Goal: Task Accomplishment & Management: Use online tool/utility

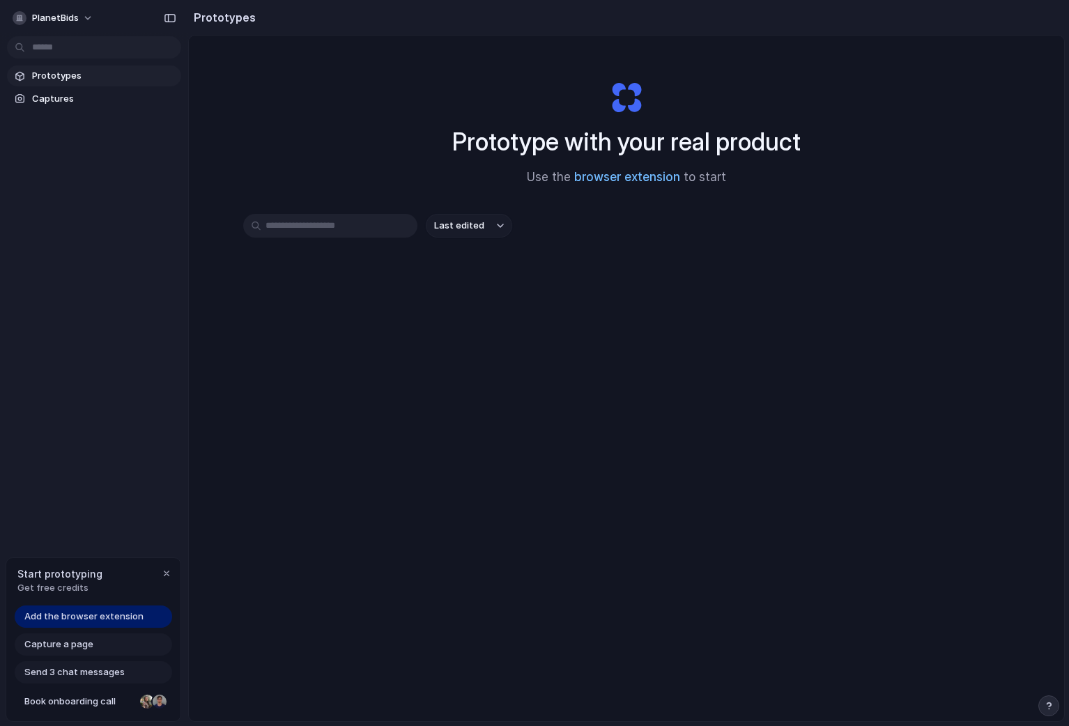
click at [649, 180] on link "browser extension" at bounding box center [627, 177] width 106 height 14
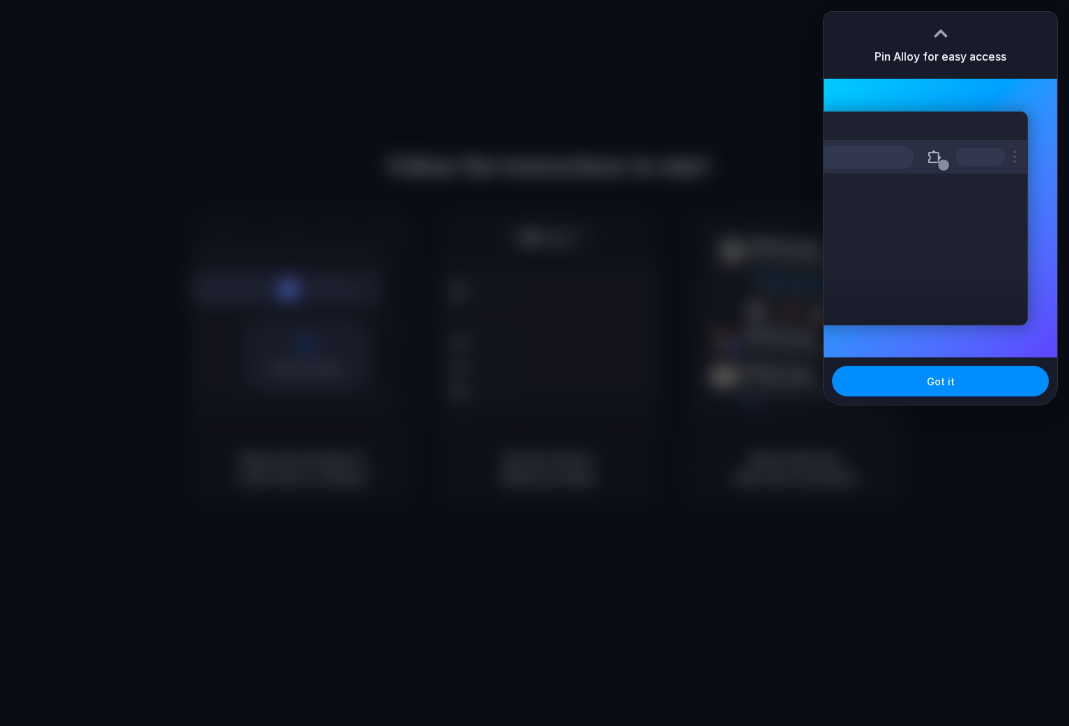
click at [861, 24] on div "Pin Alloy for easy access" at bounding box center [940, 45] width 233 height 67
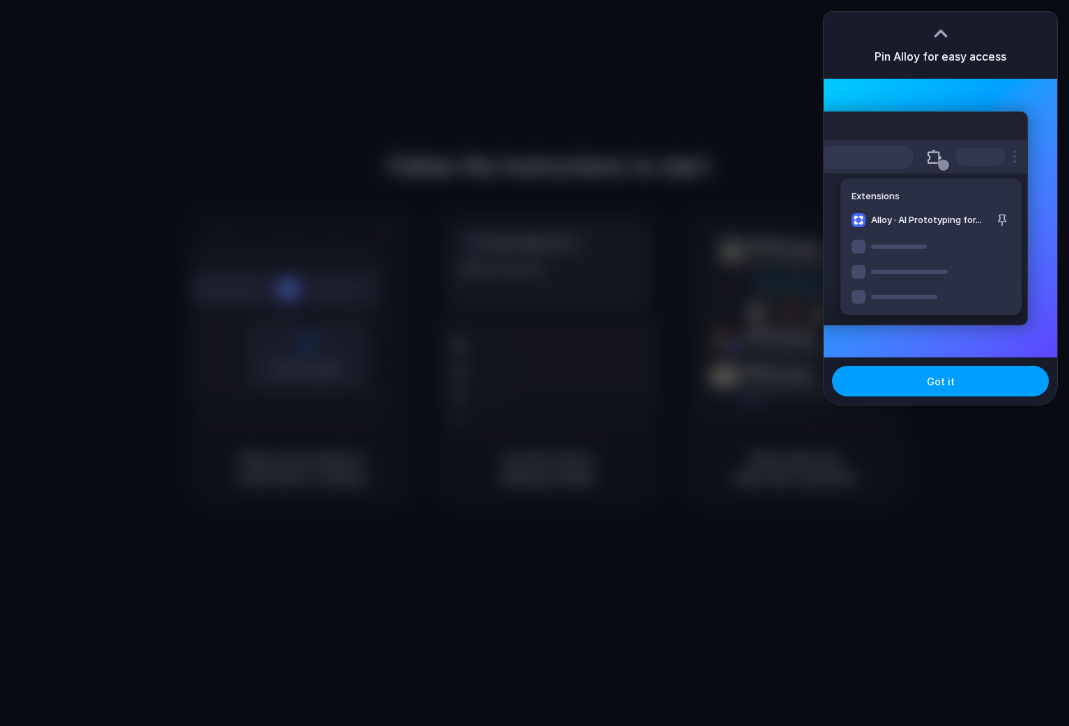
click at [989, 380] on button "Got it" at bounding box center [940, 381] width 217 height 31
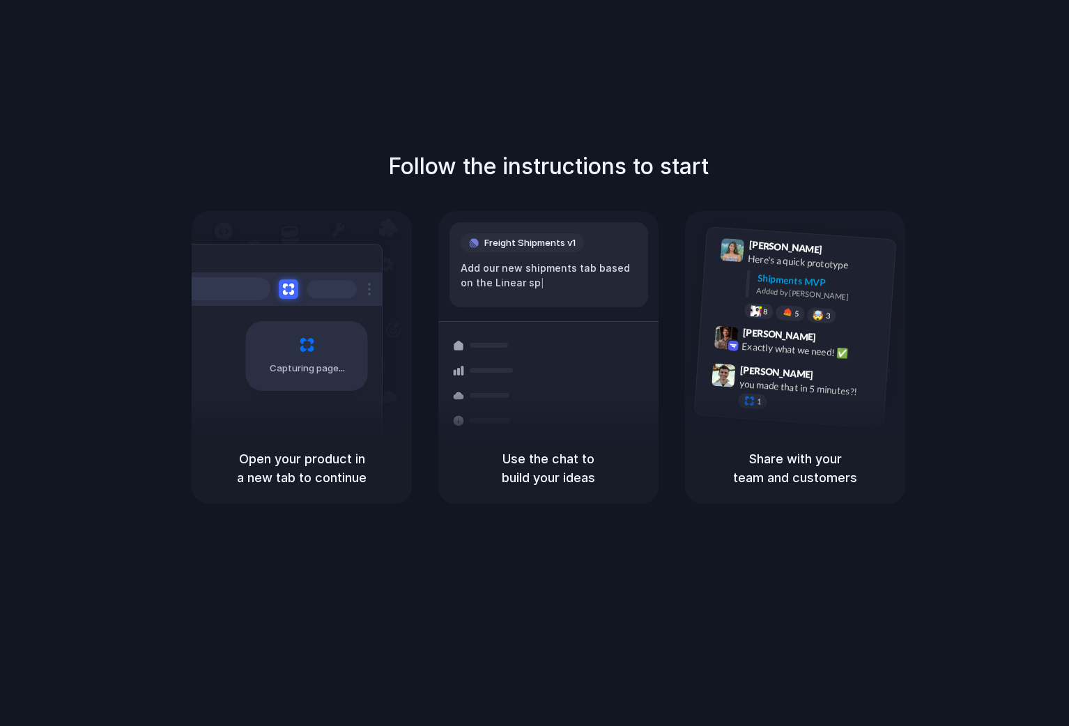
click at [534, 363] on div at bounding box center [534, 363] width 0 height 0
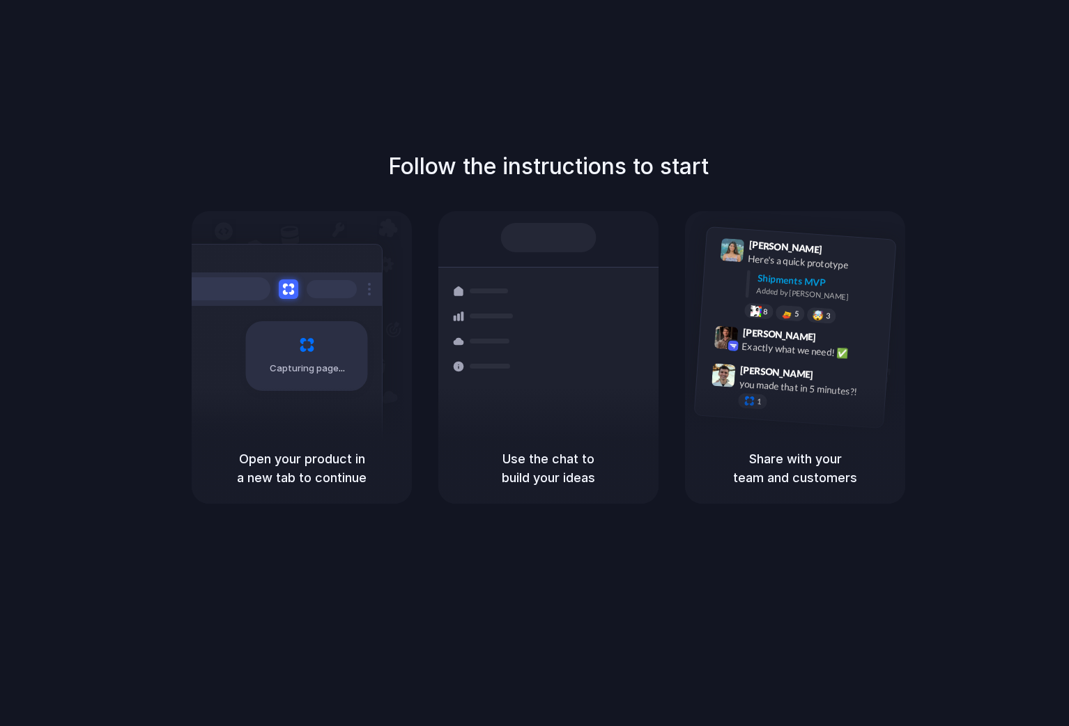
click at [534, 363] on div at bounding box center [534, 363] width 0 height 0
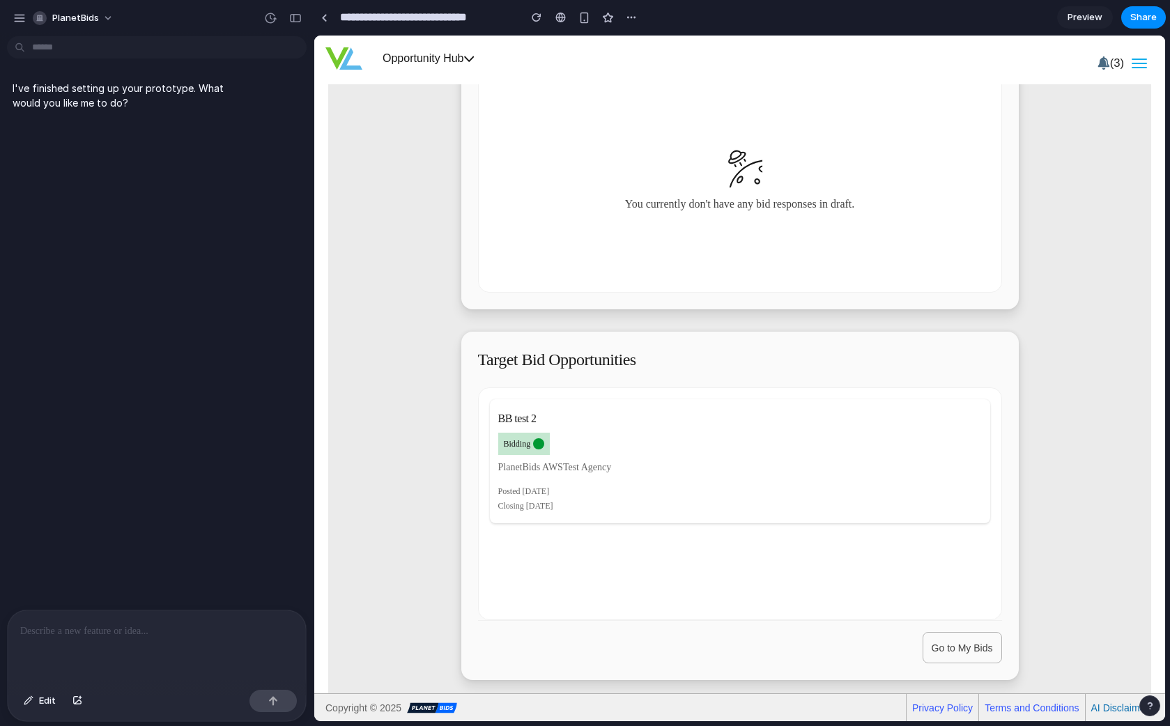
scroll to position [597, 0]
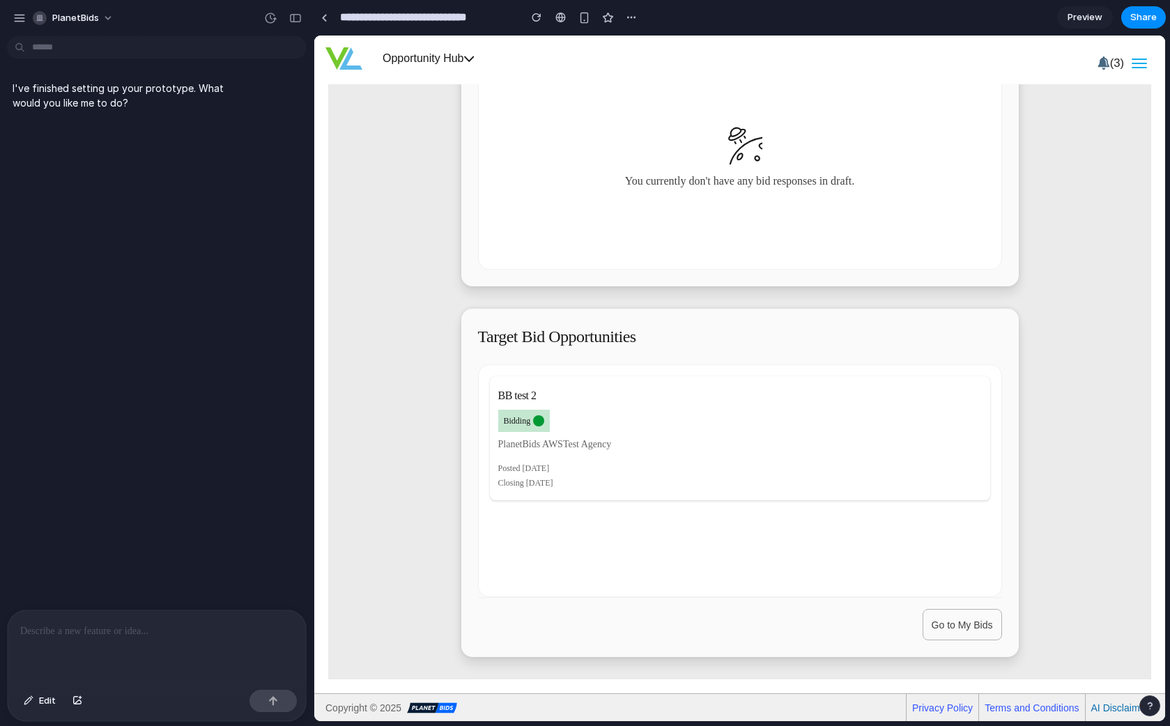
click at [944, 617] on button "Go to My Bids" at bounding box center [962, 624] width 79 height 31
click at [521, 396] on h3 "BB test 2" at bounding box center [740, 395] width 484 height 17
click at [653, 454] on div "PlanetBids AWSTest Agency Posted April 25, 2025 Closing April 8, 2028" at bounding box center [740, 469] width 500 height 63
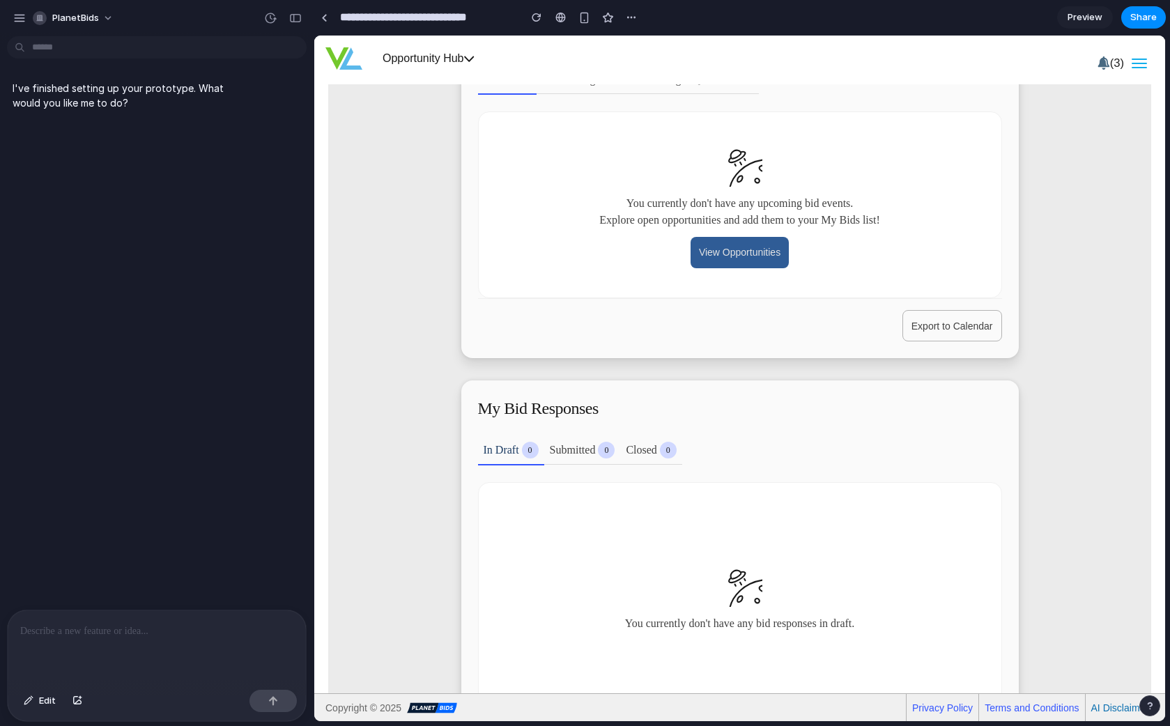
scroll to position [0, 0]
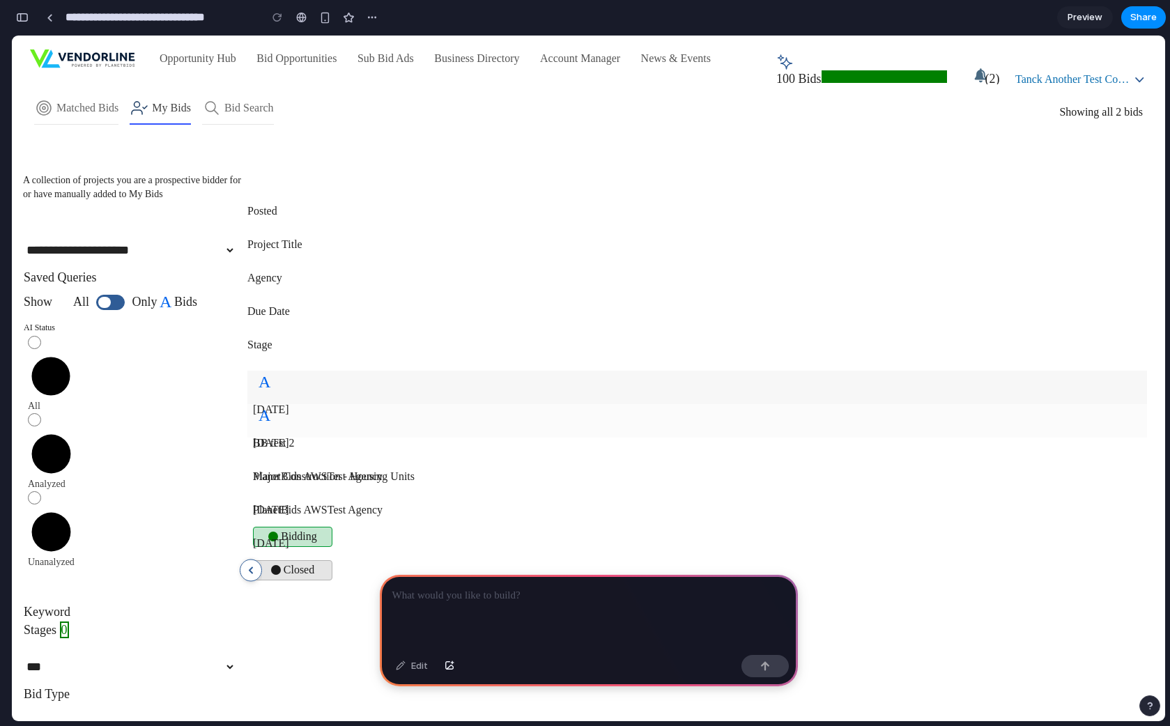
click at [451, 426] on div "BB test 2" at bounding box center [697, 442] width 900 height 33
click at [453, 587] on p at bounding box center [588, 595] width 393 height 17
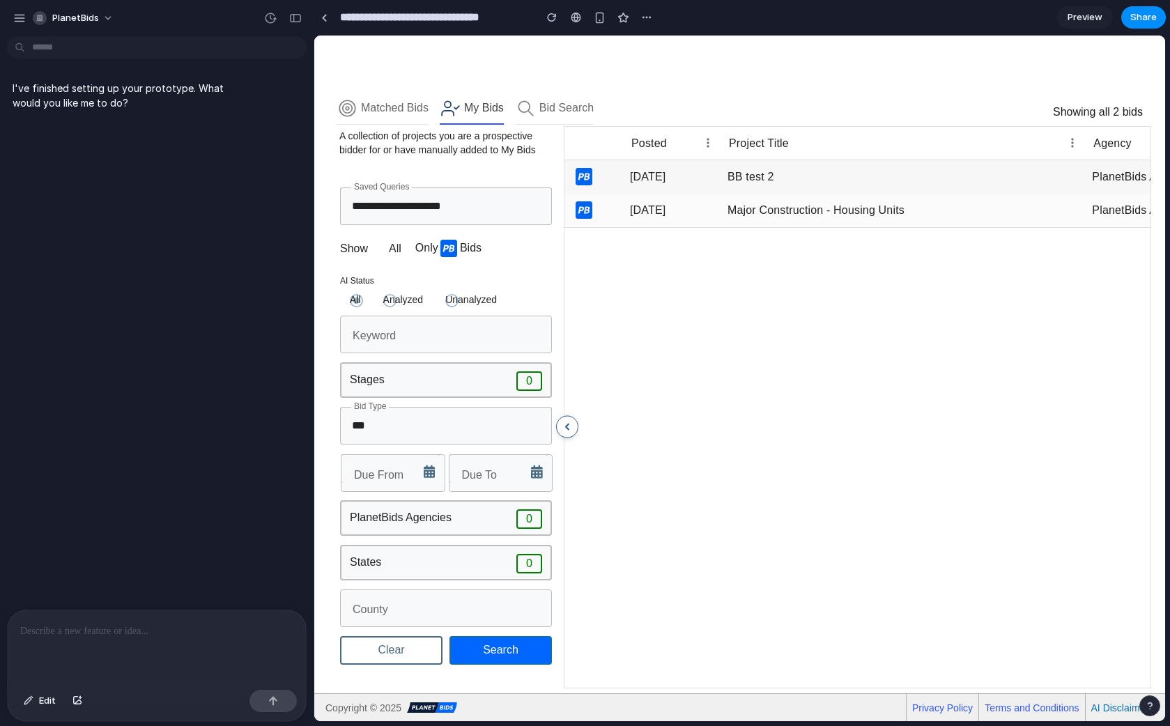
click at [767, 431] on div at bounding box center [1014, 473] width 900 height 493
click at [651, 176] on div "[DATE]" at bounding box center [673, 176] width 98 height 33
click at [656, 216] on div "[DATE]" at bounding box center [673, 210] width 98 height 33
click at [534, 56] on div "Opportunity Hub Bid Opportunities Sub Bid Ads Business Directory Account Manage…" at bounding box center [739, 59] width 851 height 42
click at [183, 452] on div "I've finished setting up your prototype. What would you like me to do?" at bounding box center [152, 326] width 305 height 568
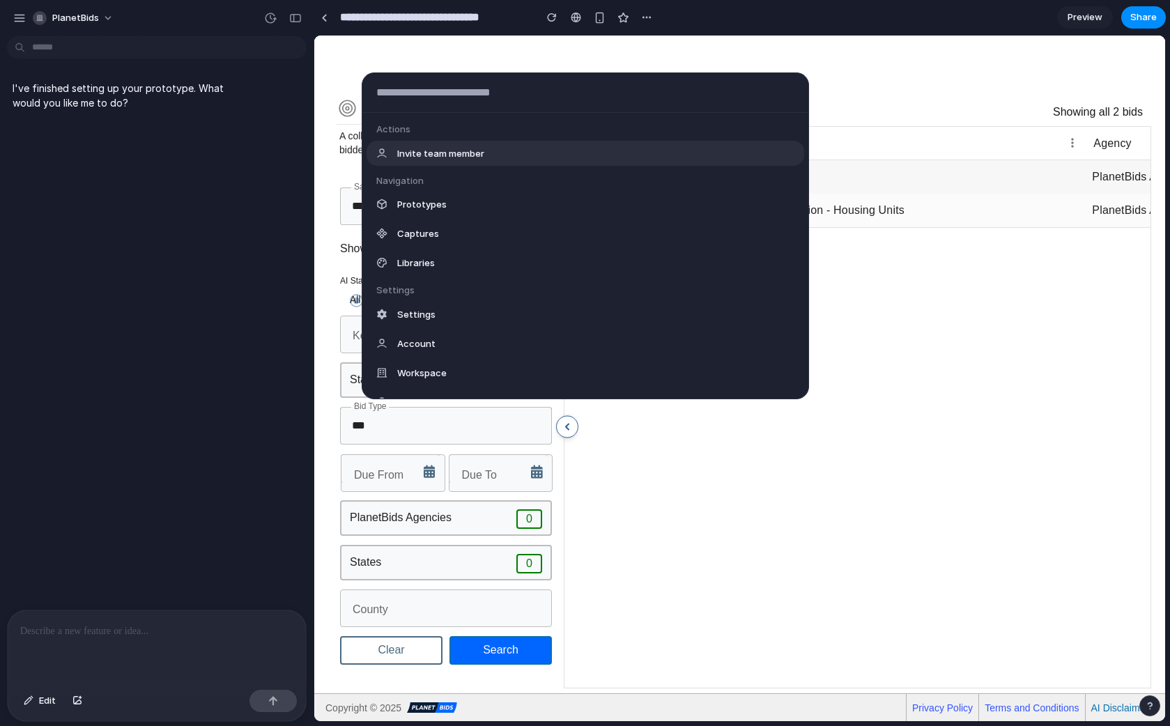
click at [82, 40] on body "**********" at bounding box center [585, 363] width 1170 height 726
click at [161, 217] on div "Actions Invite team member Navigation Prototypes Captures Libraries Settings Se…" at bounding box center [585, 363] width 1170 height 726
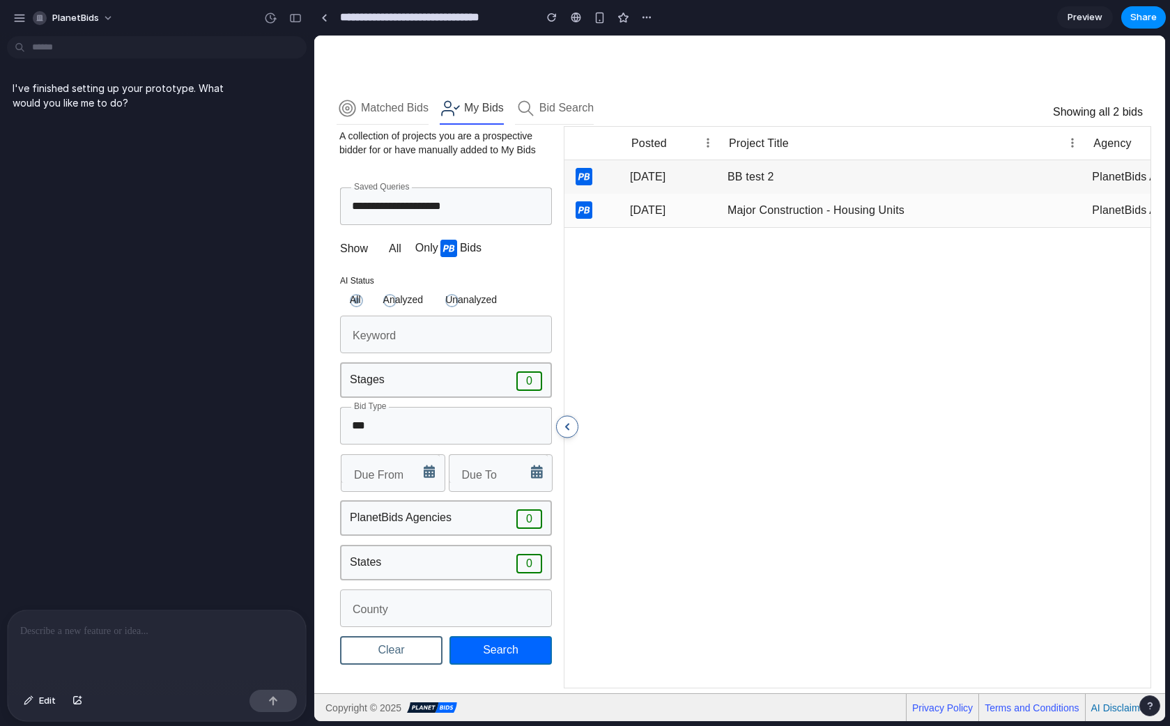
click at [776, 411] on div at bounding box center [1014, 473] width 900 height 493
click at [321, 23] on link at bounding box center [324, 17] width 21 height 21
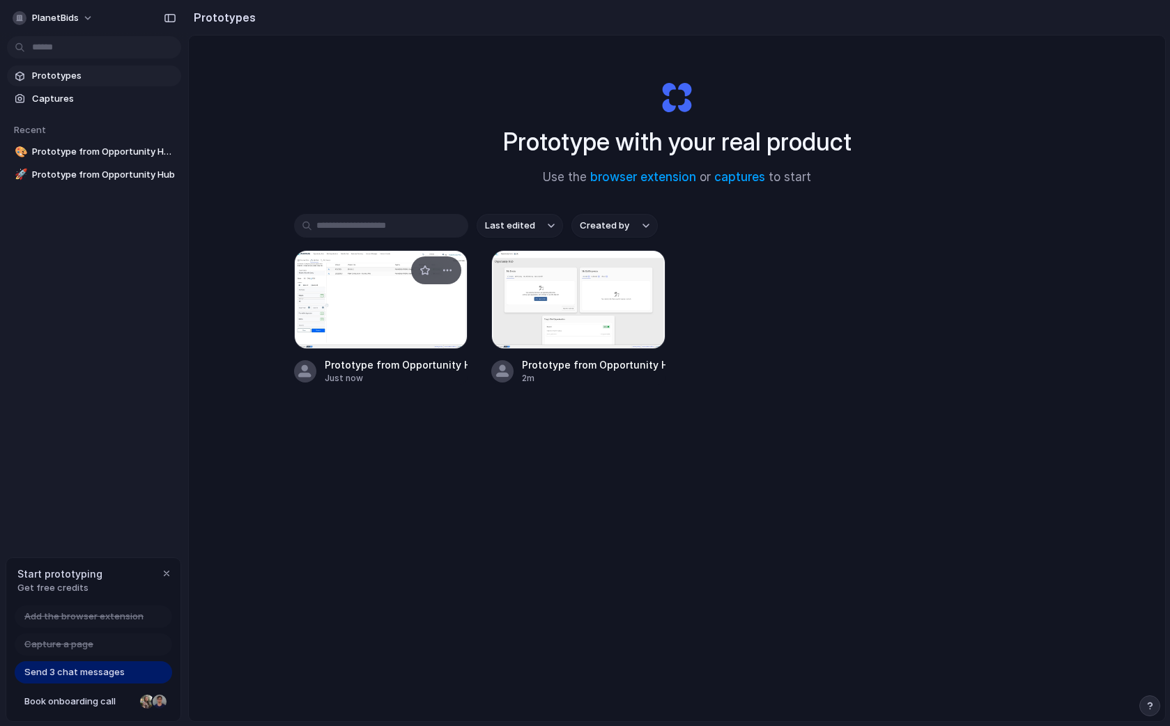
click at [415, 296] on div at bounding box center [381, 299] width 174 height 99
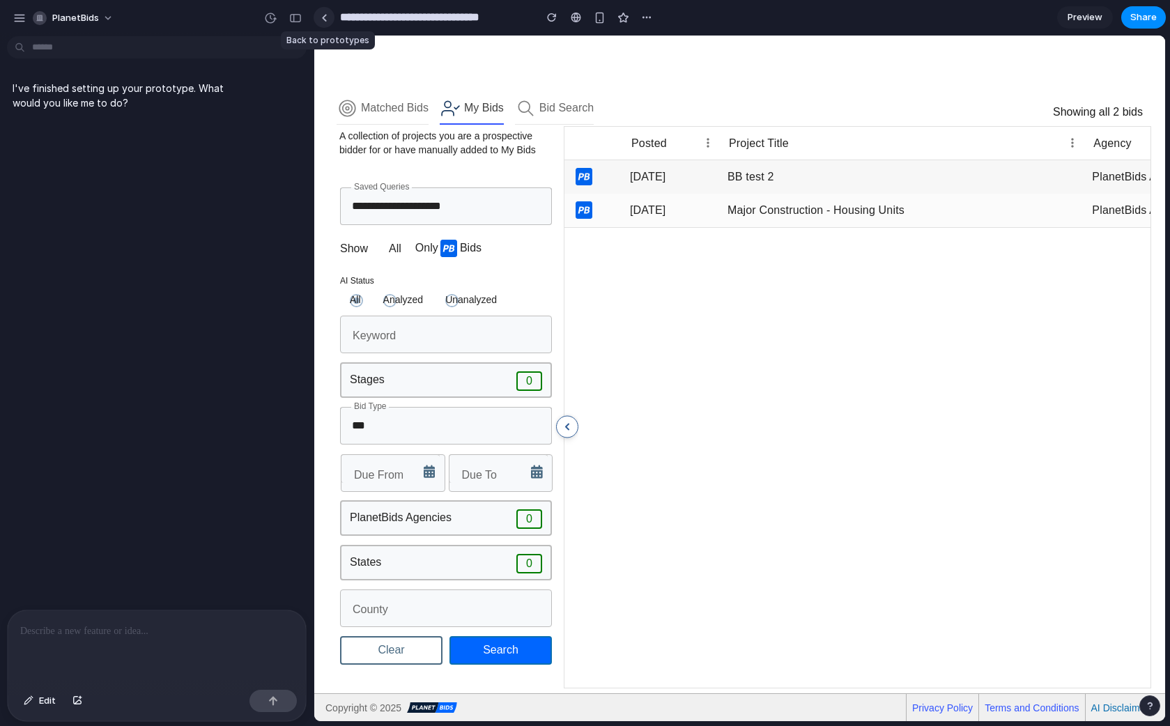
click at [330, 8] on link at bounding box center [324, 17] width 21 height 21
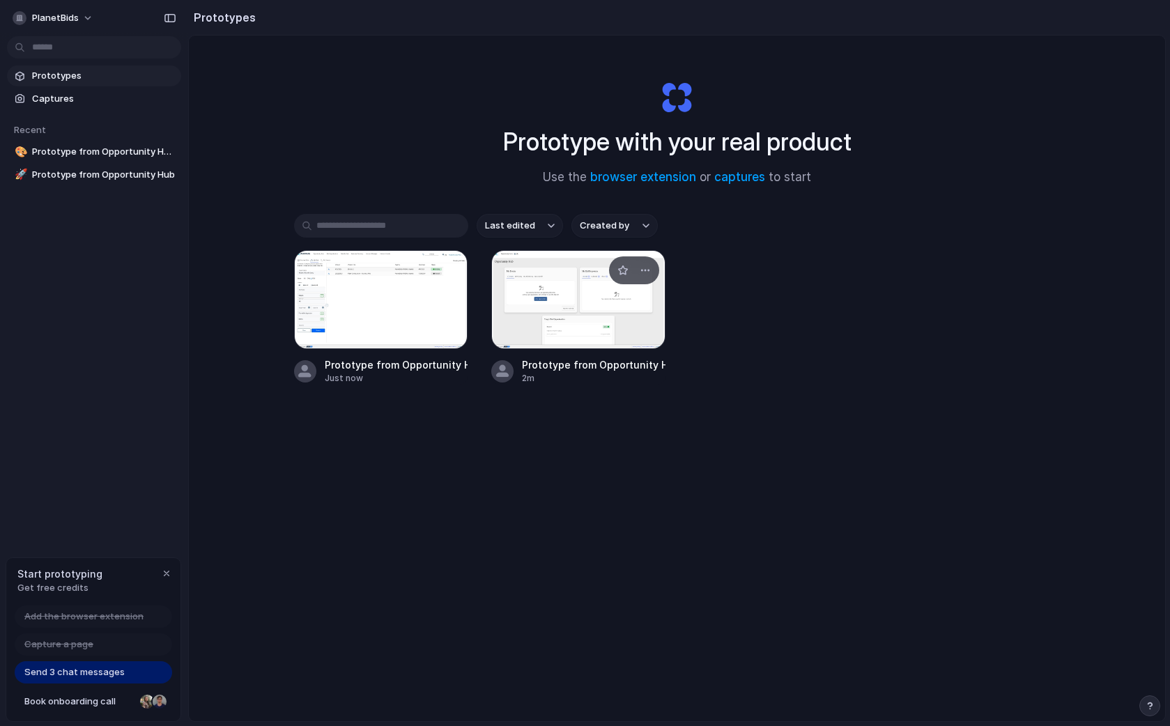
click at [560, 332] on div at bounding box center [578, 299] width 174 height 99
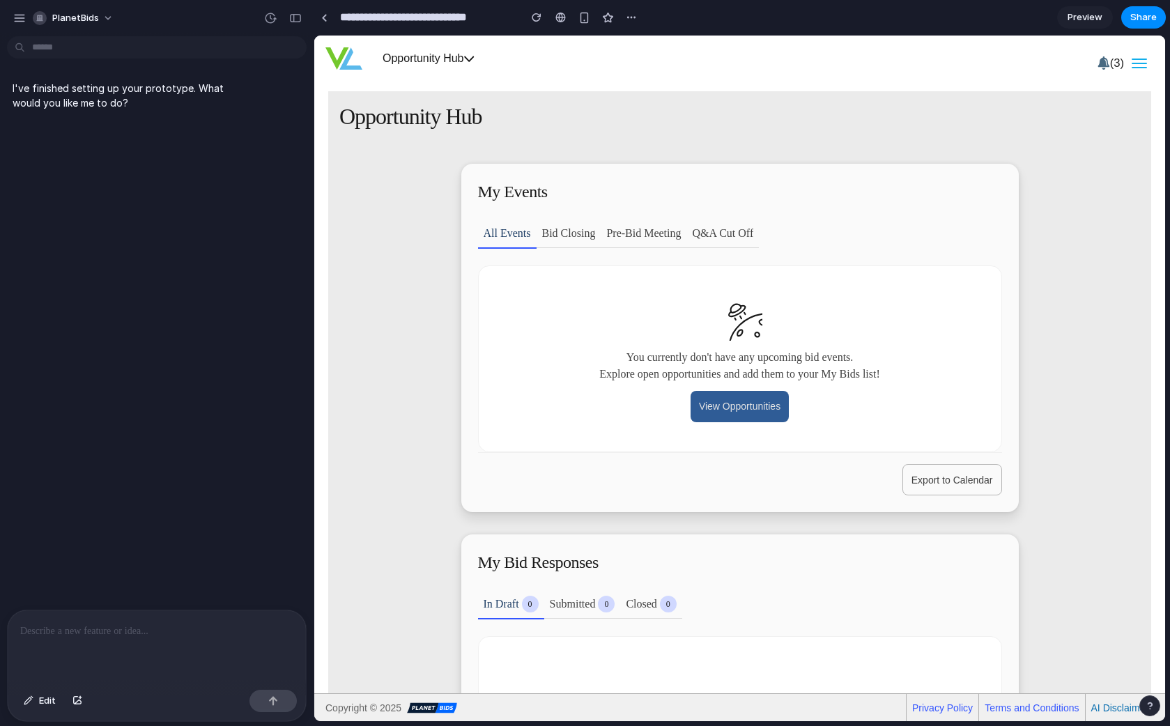
click at [459, 52] on span "Opportunity Hub" at bounding box center [424, 58] width 82 height 12
click at [325, 22] on link at bounding box center [324, 17] width 21 height 21
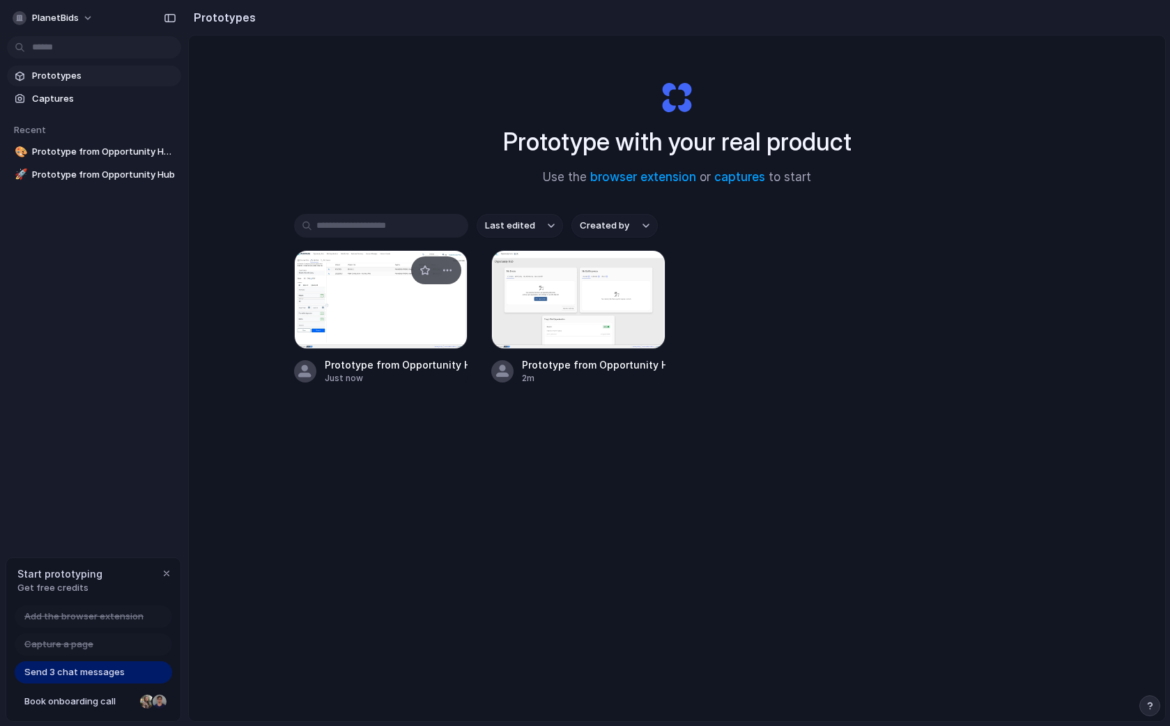
click at [370, 305] on div at bounding box center [381, 299] width 174 height 99
click at [751, 596] on div "Prototype with your real product Use the browser extension or captures to start…" at bounding box center [677, 416] width 976 height 760
click at [102, 666] on span "Send 3 chat messages" at bounding box center [74, 672] width 100 height 14
click at [75, 675] on span "Send 3 chat messages" at bounding box center [74, 672] width 100 height 14
drag, startPoint x: 84, startPoint y: 700, endPoint x: 80, endPoint y: 591, distance: 108.8
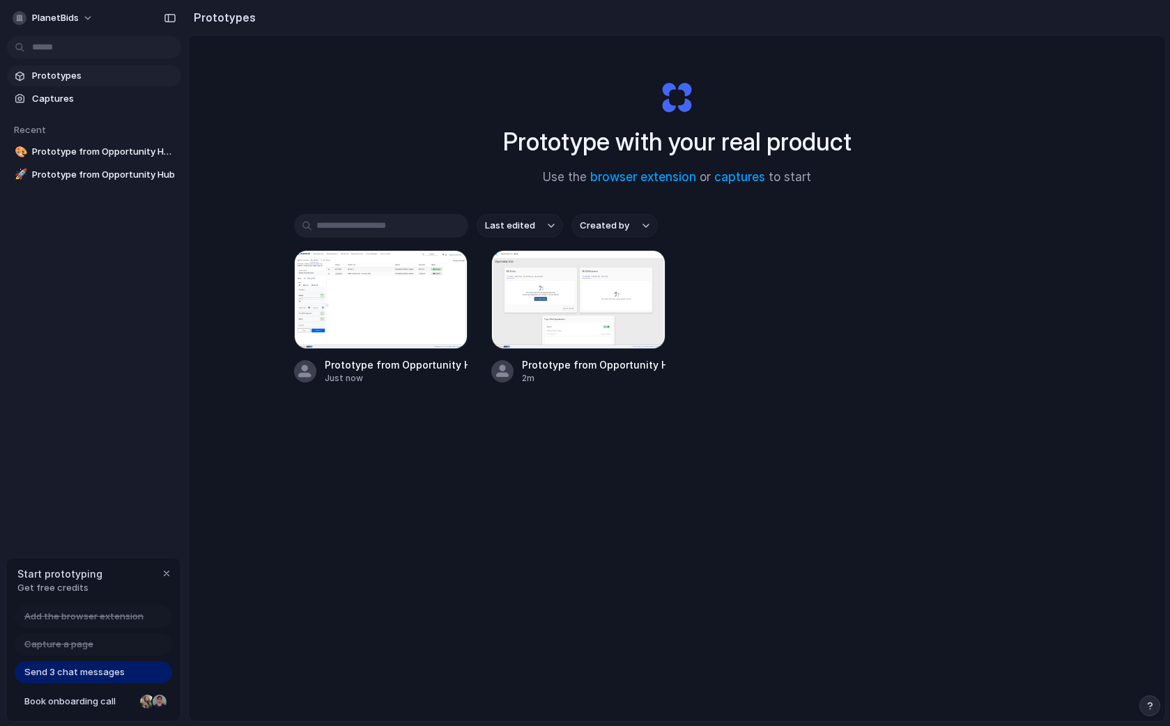
click at [80, 591] on div "Start prototyping Get free credits Add the browser extension Capture a page Sen…" at bounding box center [94, 639] width 176 height 165
click at [167, 571] on div "button" at bounding box center [166, 573] width 11 height 11
click at [70, 152] on span "Prototype from Opportunity Hub v2" at bounding box center [104, 152] width 144 height 14
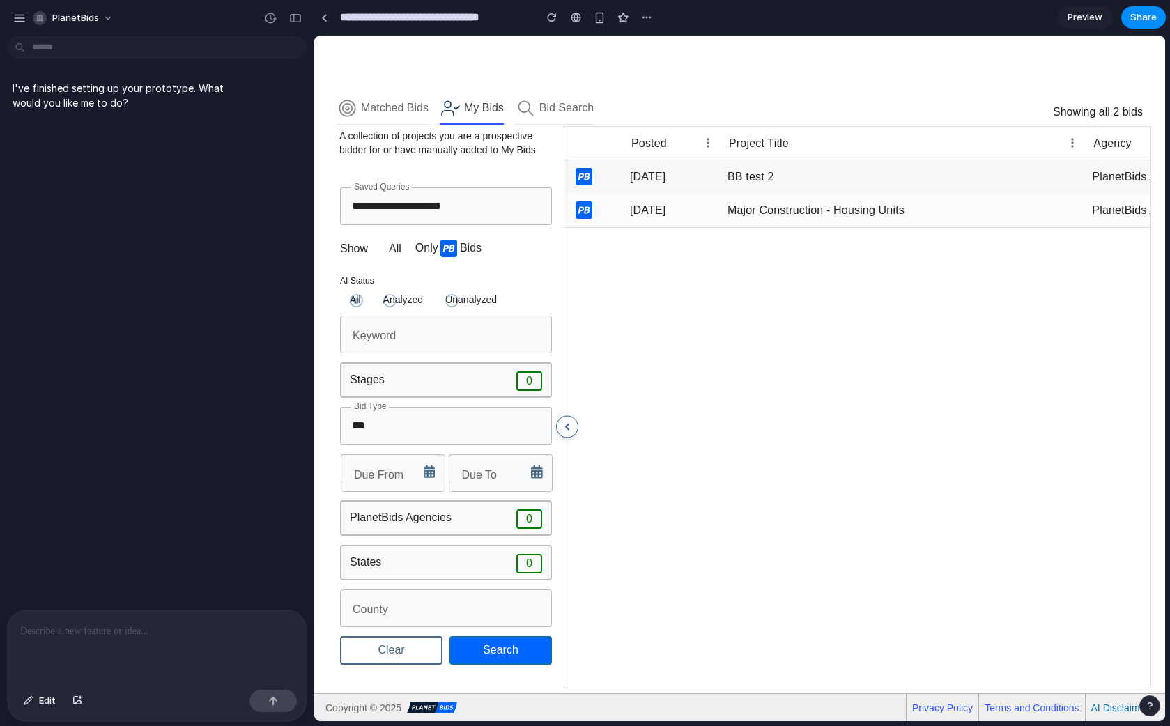
click at [166, 640] on div at bounding box center [157, 647] width 298 height 74
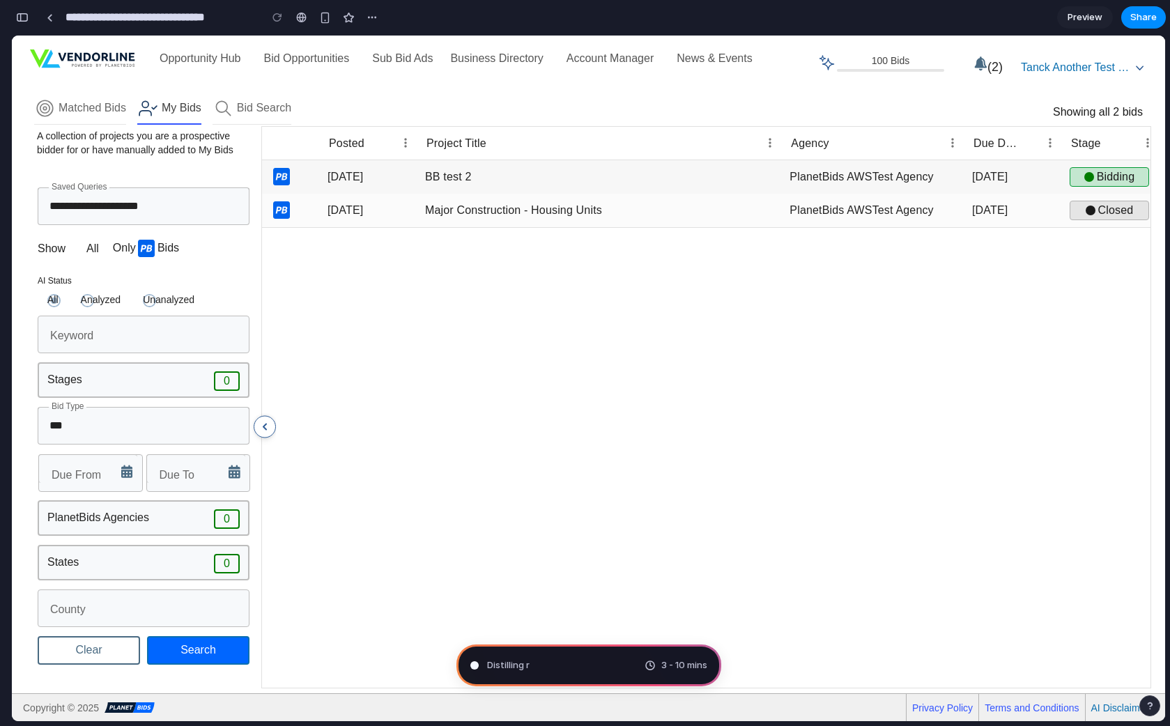
type input "**********"
click at [226, 58] on link "Opportunity Hub" at bounding box center [201, 58] width 82 height 12
click at [333, 172] on div "[DATE]" at bounding box center [371, 176] width 98 height 33
click at [89, 290] on div "AI Status All Analyzed Unanalyzed" at bounding box center [116, 288] width 157 height 33
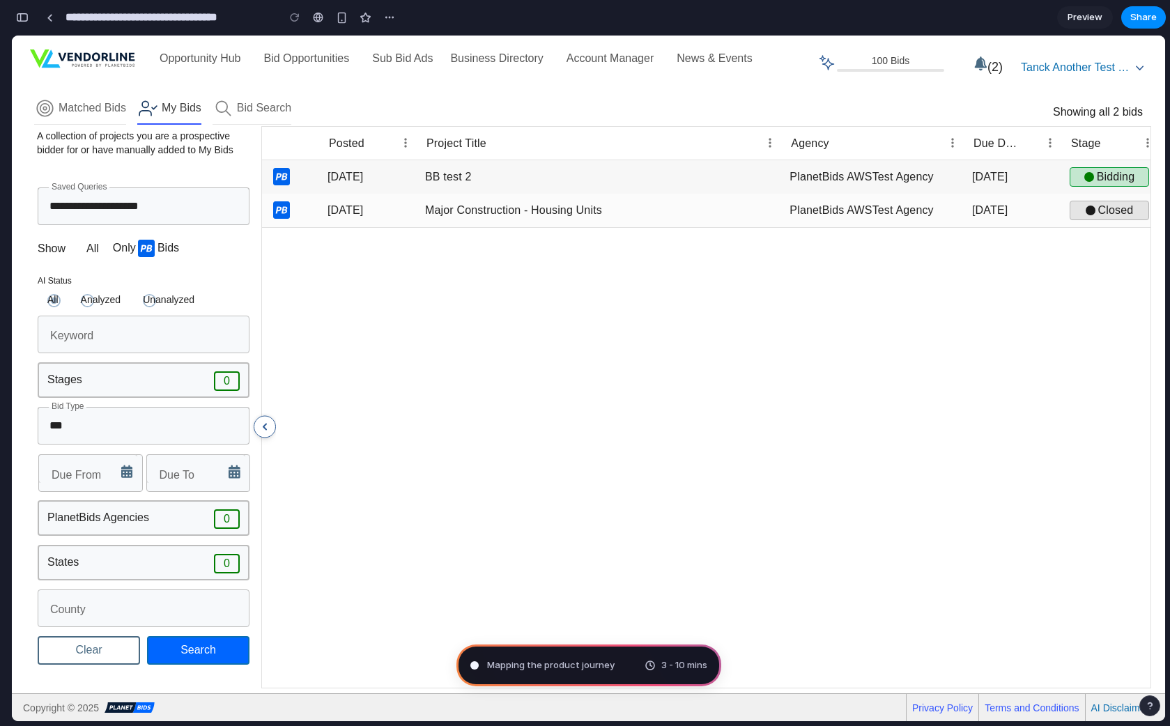
click at [89, 295] on label "Analyzed" at bounding box center [98, 300] width 46 height 14
click at [162, 307] on div "AI Status All Analyzed Unanalyzed" at bounding box center [116, 293] width 157 height 43
click at [152, 304] on label "Unanalyzed" at bounding box center [165, 300] width 57 height 14
click at [150, 346] on input "Keyword" at bounding box center [144, 335] width 212 height 38
type input "*****"
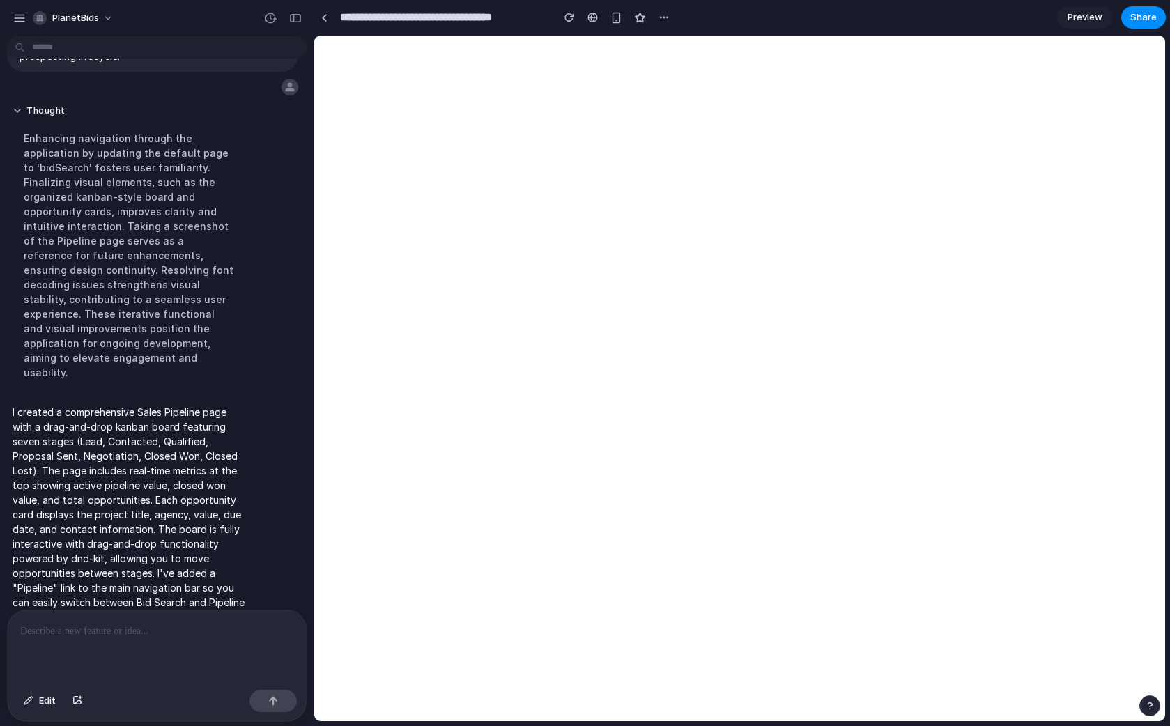
scroll to position [0, 0]
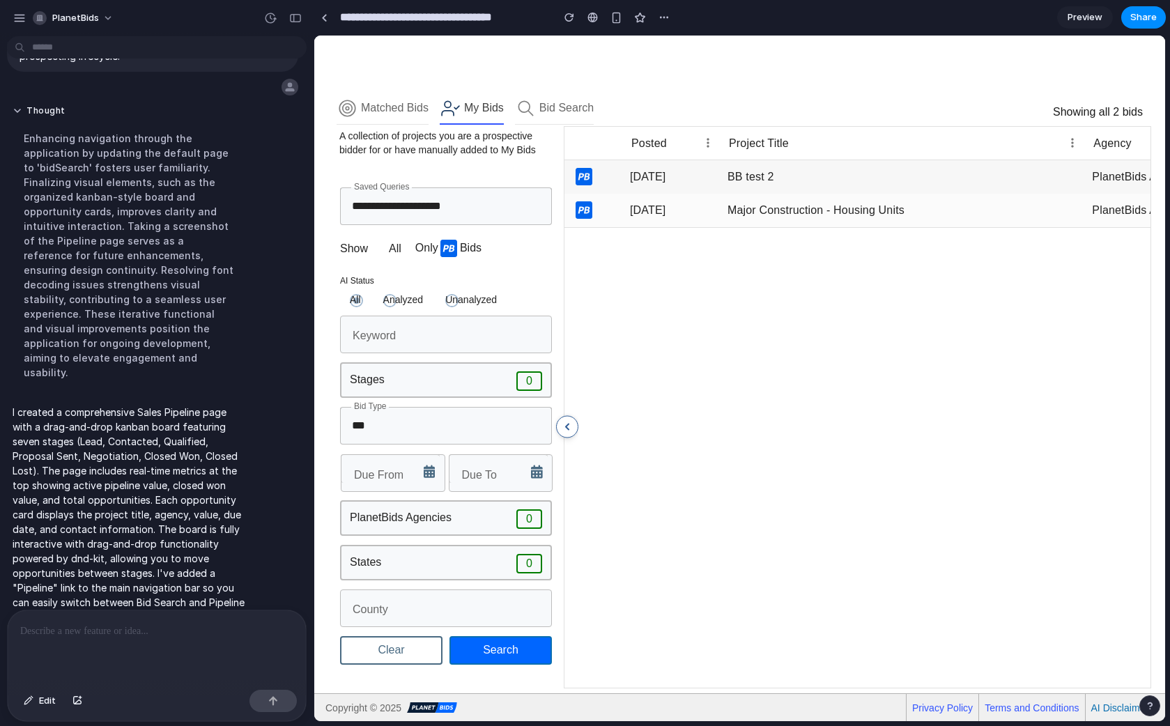
click at [794, 320] on div at bounding box center [1014, 473] width 900 height 493
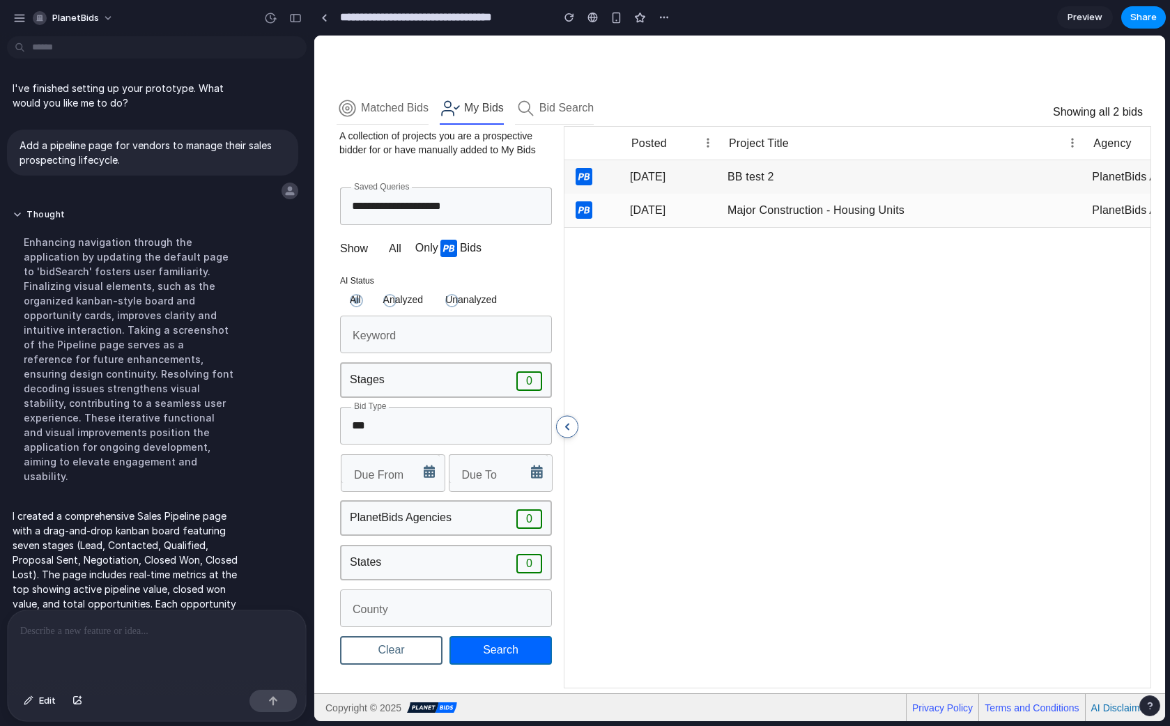
click at [624, 458] on div at bounding box center [1014, 473] width 900 height 493
click at [426, 71] on div "Opportunity Hub Bid Opportunities Pipeline Sub Bid Ads Business Directory Accou…" at bounding box center [739, 59] width 851 height 42
click at [409, 59] on div "Opportunity Hub Bid Opportunities Pipeline Sub Bid Ads Business Directory Accou…" at bounding box center [739, 59] width 851 height 42
click at [406, 111] on div "Matched Bids" at bounding box center [395, 107] width 68 height 15
click at [580, 107] on div "Bid Search" at bounding box center [566, 107] width 54 height 15
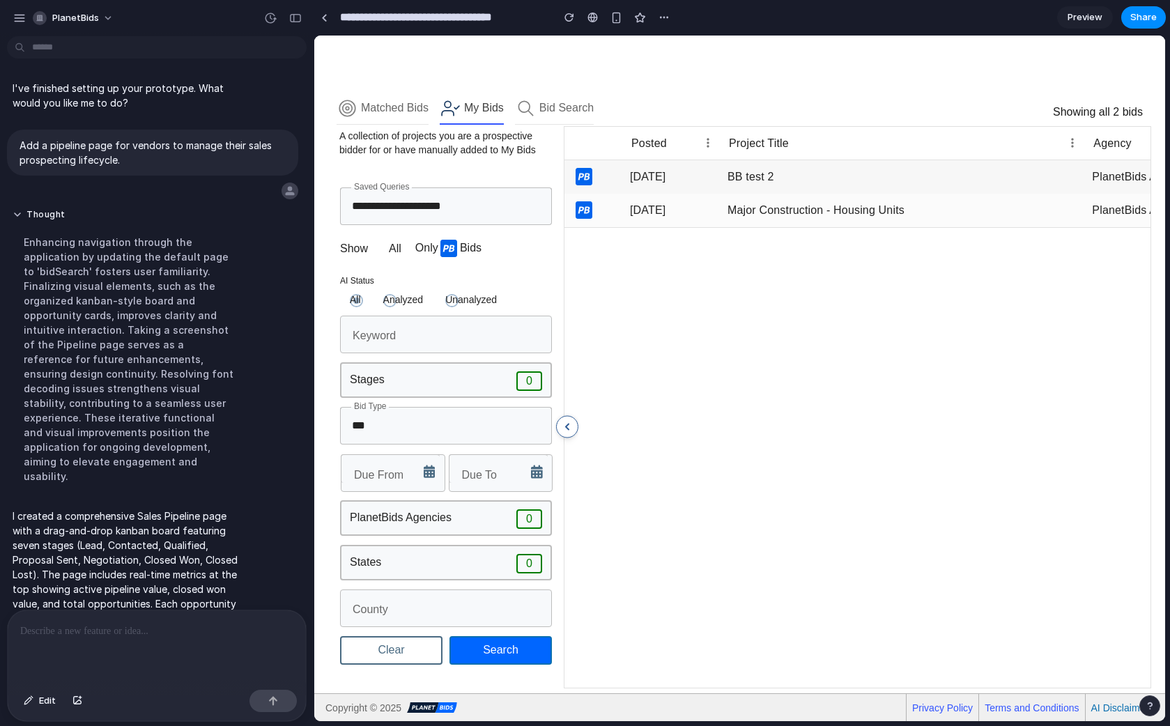
click at [576, 33] on section "**********" at bounding box center [740, 17] width 852 height 35
click at [534, 62] on div "Opportunity Hub Bid Opportunities Pipeline Sub Bid Ads Business Directory Accou…" at bounding box center [739, 59] width 851 height 42
click at [726, 191] on div "BB test 2" at bounding box center [904, 176] width 364 height 33
click at [757, 186] on div "BB test 2" at bounding box center [904, 176] width 364 height 33
click at [769, 239] on div at bounding box center [1014, 473] width 900 height 493
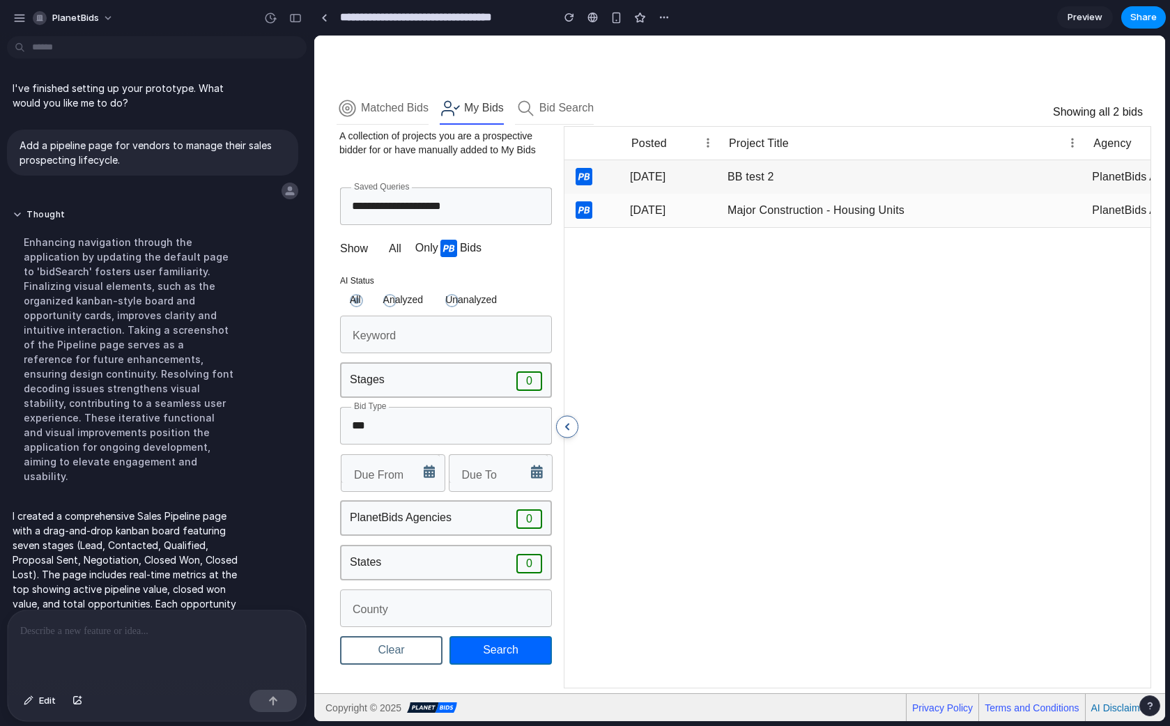
click at [404, 167] on div "**********" at bounding box center [739, 407] width 823 height 562
click at [475, 110] on div "My Bids" at bounding box center [484, 107] width 40 height 15
click at [586, 99] on button "Bid Search" at bounding box center [554, 108] width 79 height 34
click at [520, 44] on div "Opportunity Hub Bid Opportunities Pipeline Sub Bid Ads Business Directory Accou…" at bounding box center [739, 59] width 851 height 42
